Goal: Task Accomplishment & Management: Manage account settings

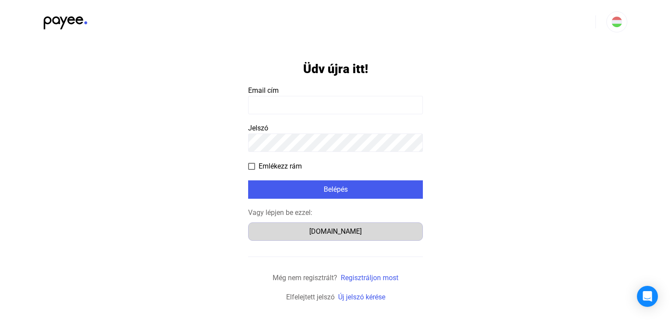
click at [347, 228] on div "[DOMAIN_NAME]" at bounding box center [335, 231] width 169 height 10
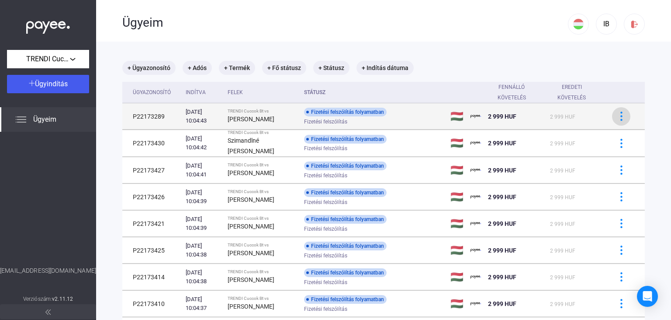
click at [622, 111] on button at bounding box center [621, 116] width 18 height 18
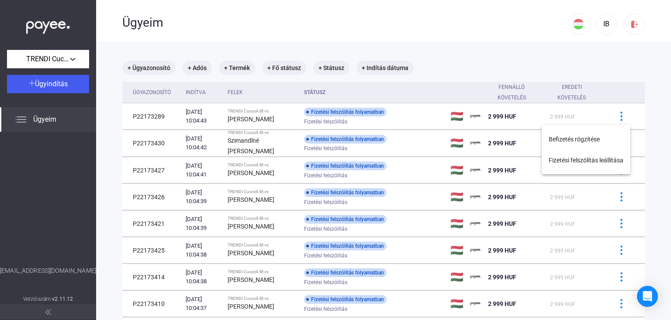
click at [622, 70] on div at bounding box center [335, 160] width 671 height 320
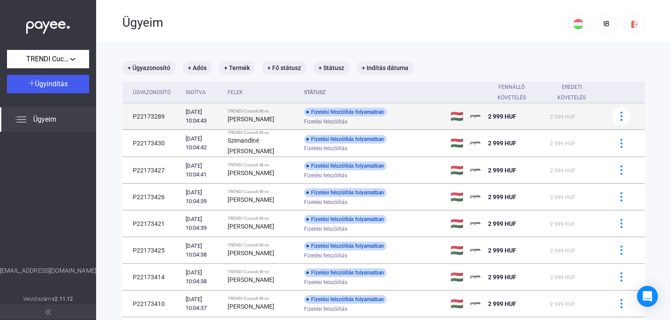
click at [354, 113] on div "Fizetési felszólítás folyamatban" at bounding box center [345, 112] width 83 height 9
